Goal: Information Seeking & Learning: Find specific fact

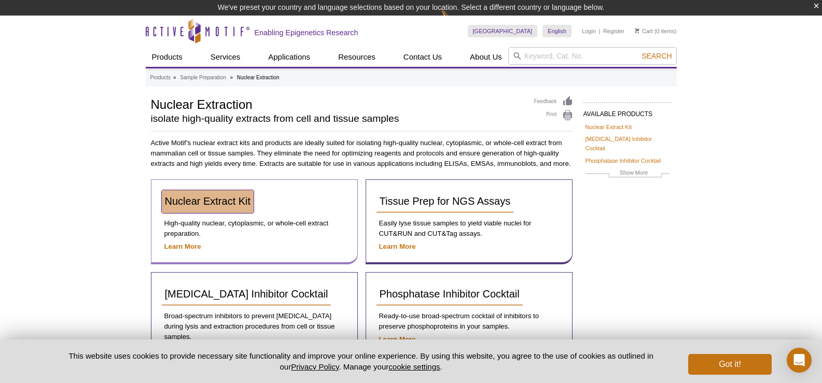
click at [217, 201] on span "Nuclear Extract Kit" at bounding box center [208, 201] width 86 height 11
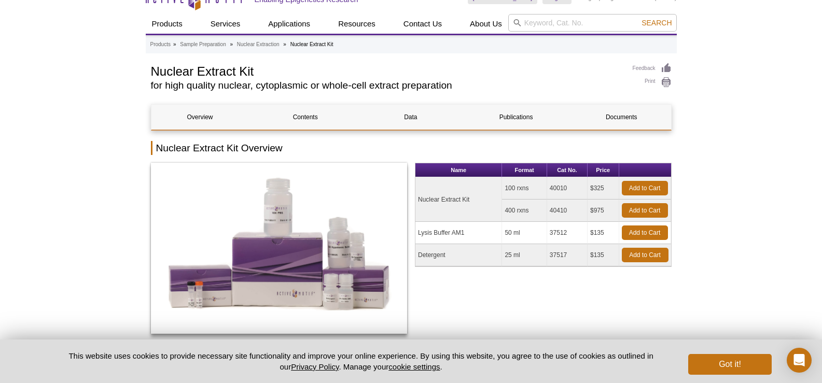
scroll to position [52, 0]
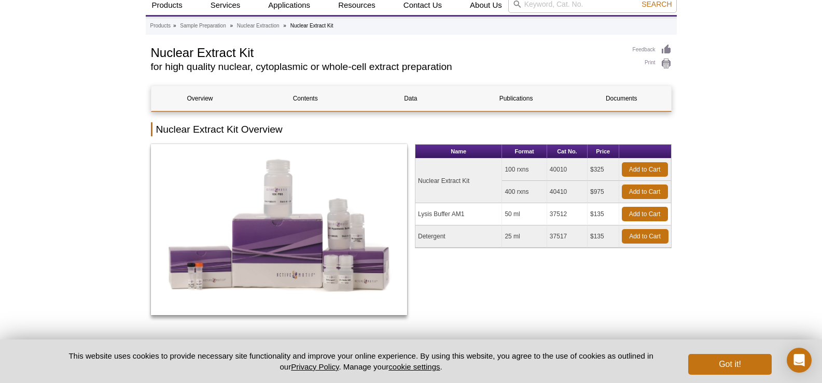
click at [559, 171] on td "40010" at bounding box center [567, 170] width 40 height 22
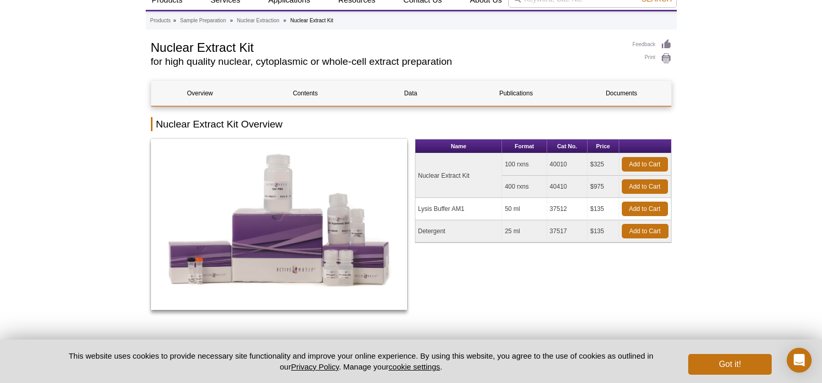
scroll to position [36, 0]
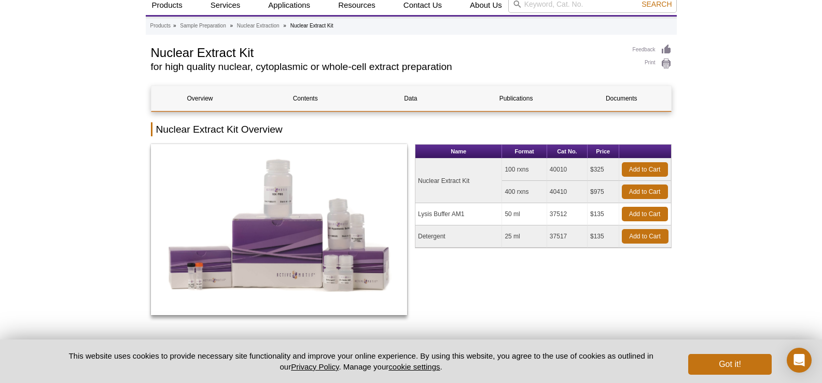
copy td "40010"
